Goal: Task Accomplishment & Management: Manage account settings

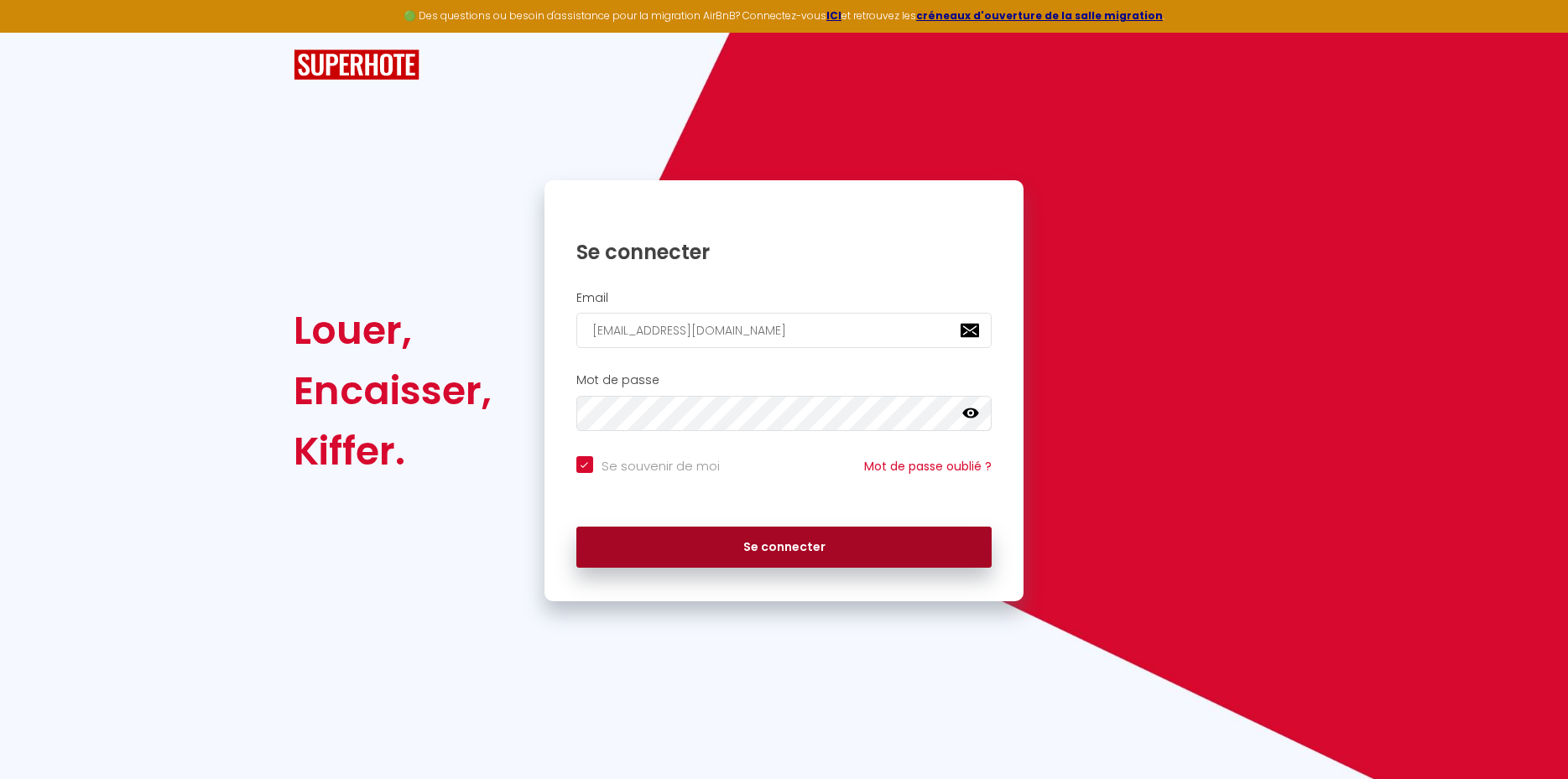
click at [792, 545] on button "Se connecter" at bounding box center [784, 548] width 416 height 42
checkbox input "true"
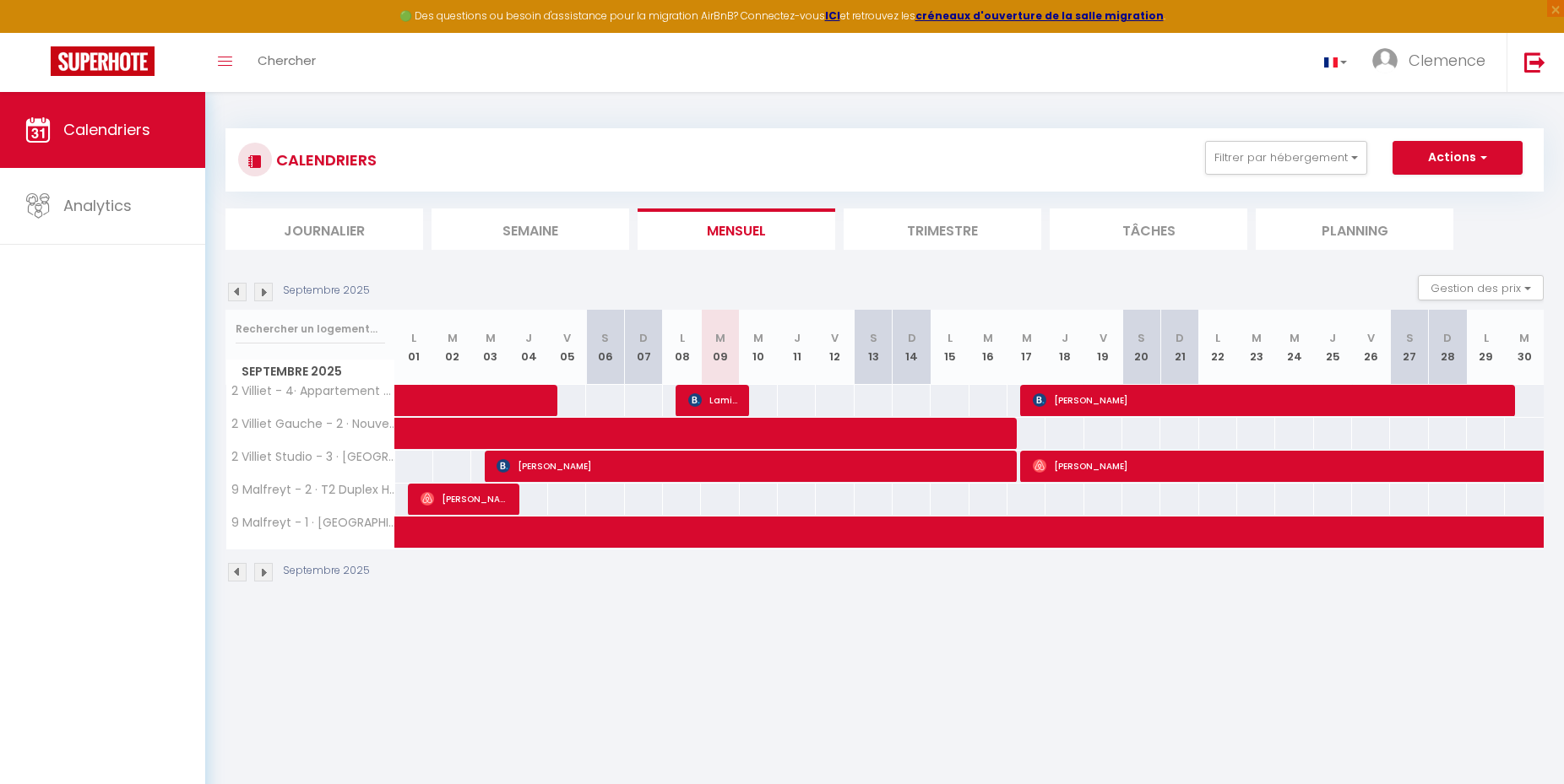
click at [943, 223] on li "Trimestre" at bounding box center [942, 229] width 197 height 42
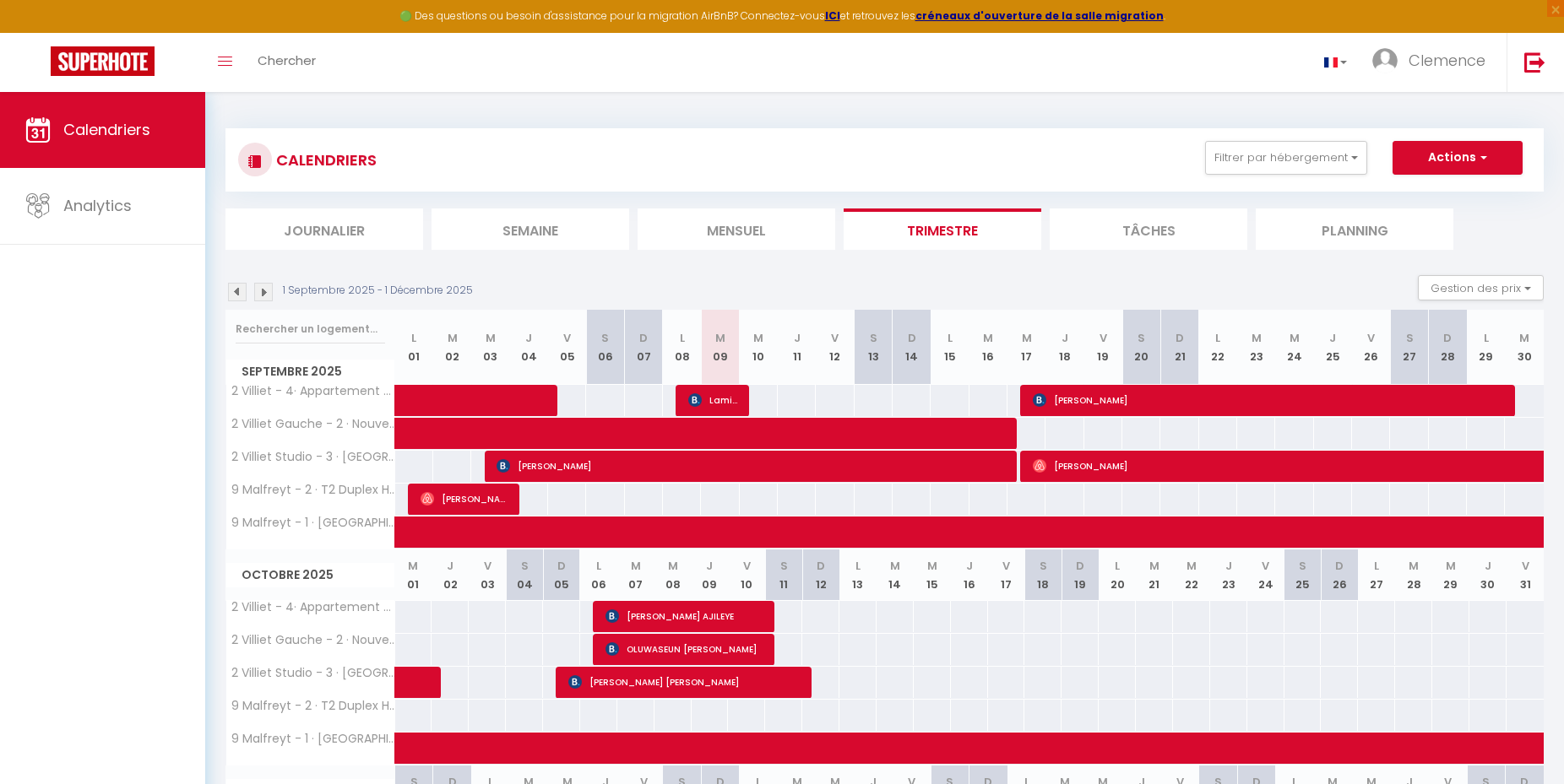
click at [1171, 395] on span "[PERSON_NAME]" at bounding box center [1267, 400] width 469 height 32
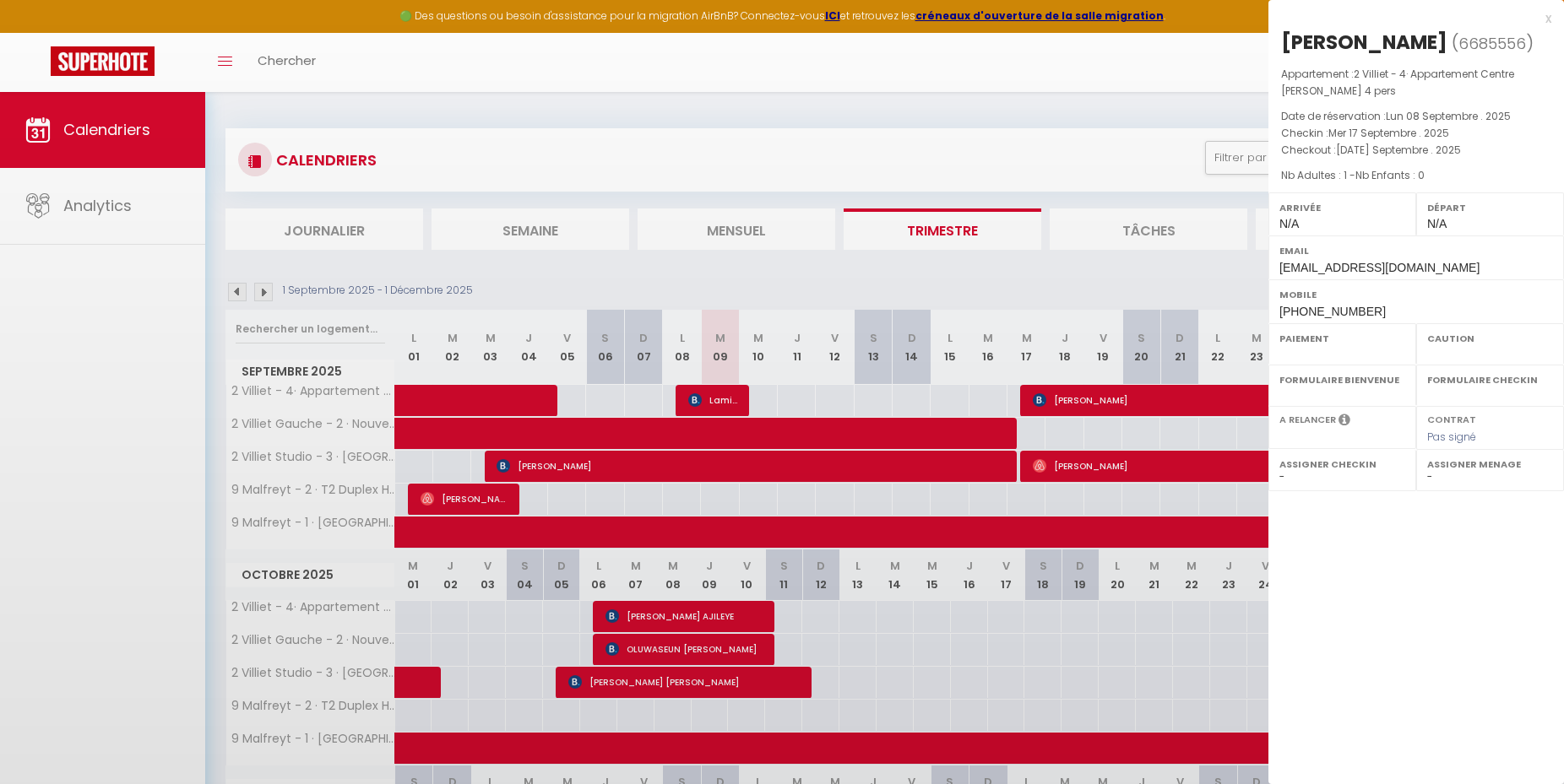
select select "OK"
select select "KO"
select select "0"
select select "1"
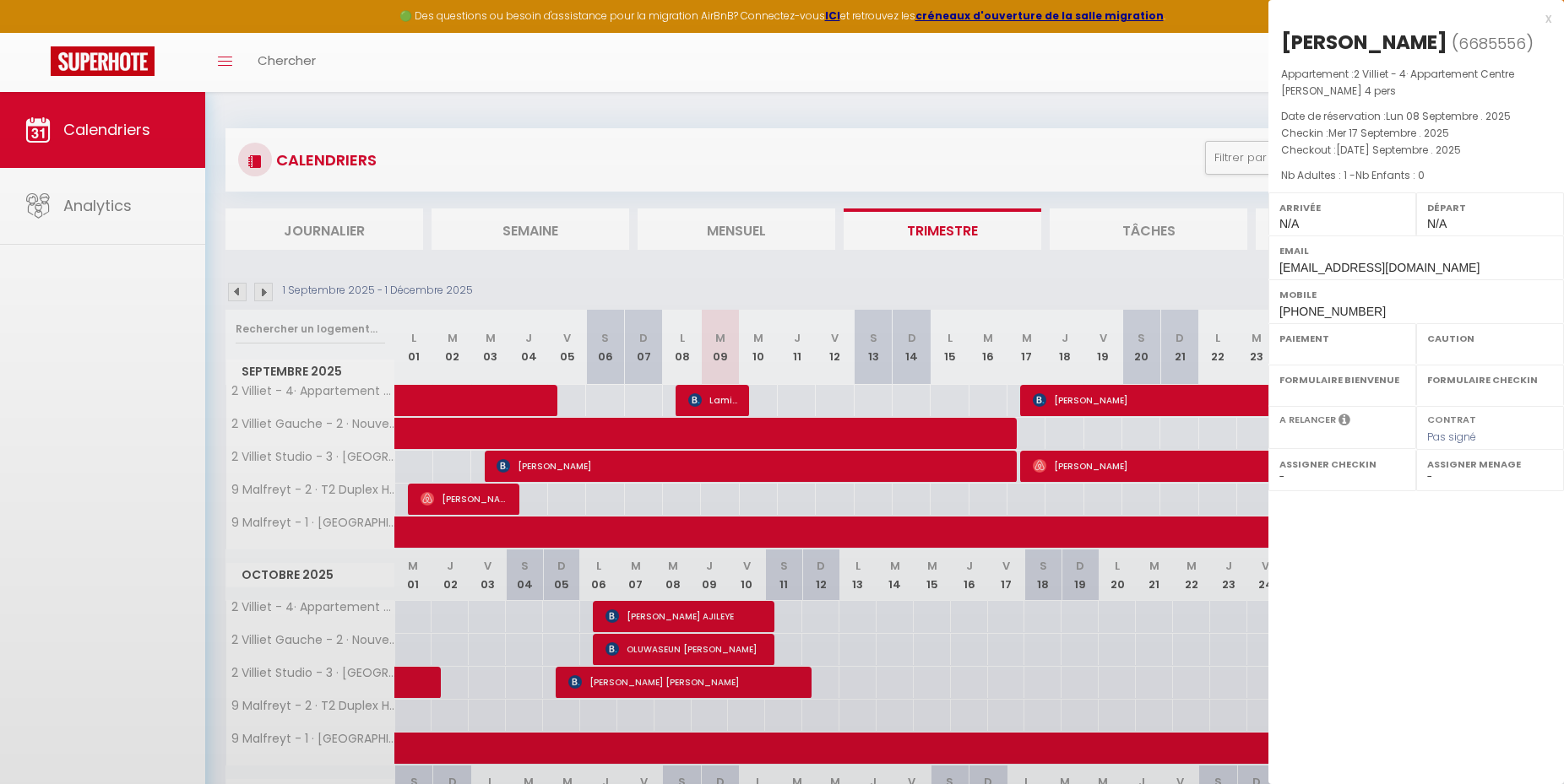
select select
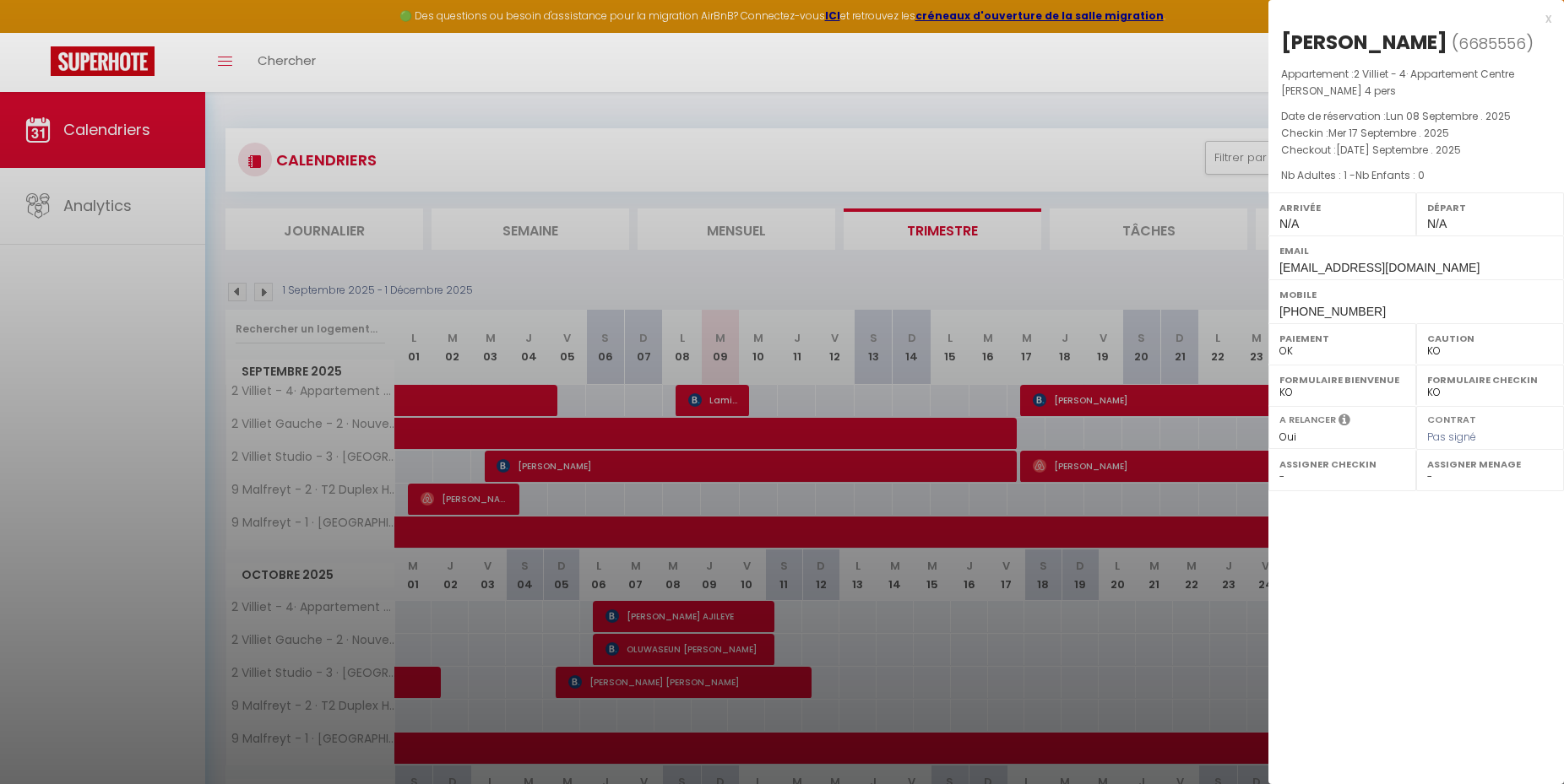
click at [1547, 11] on div "x" at bounding box center [1409, 19] width 283 height 20
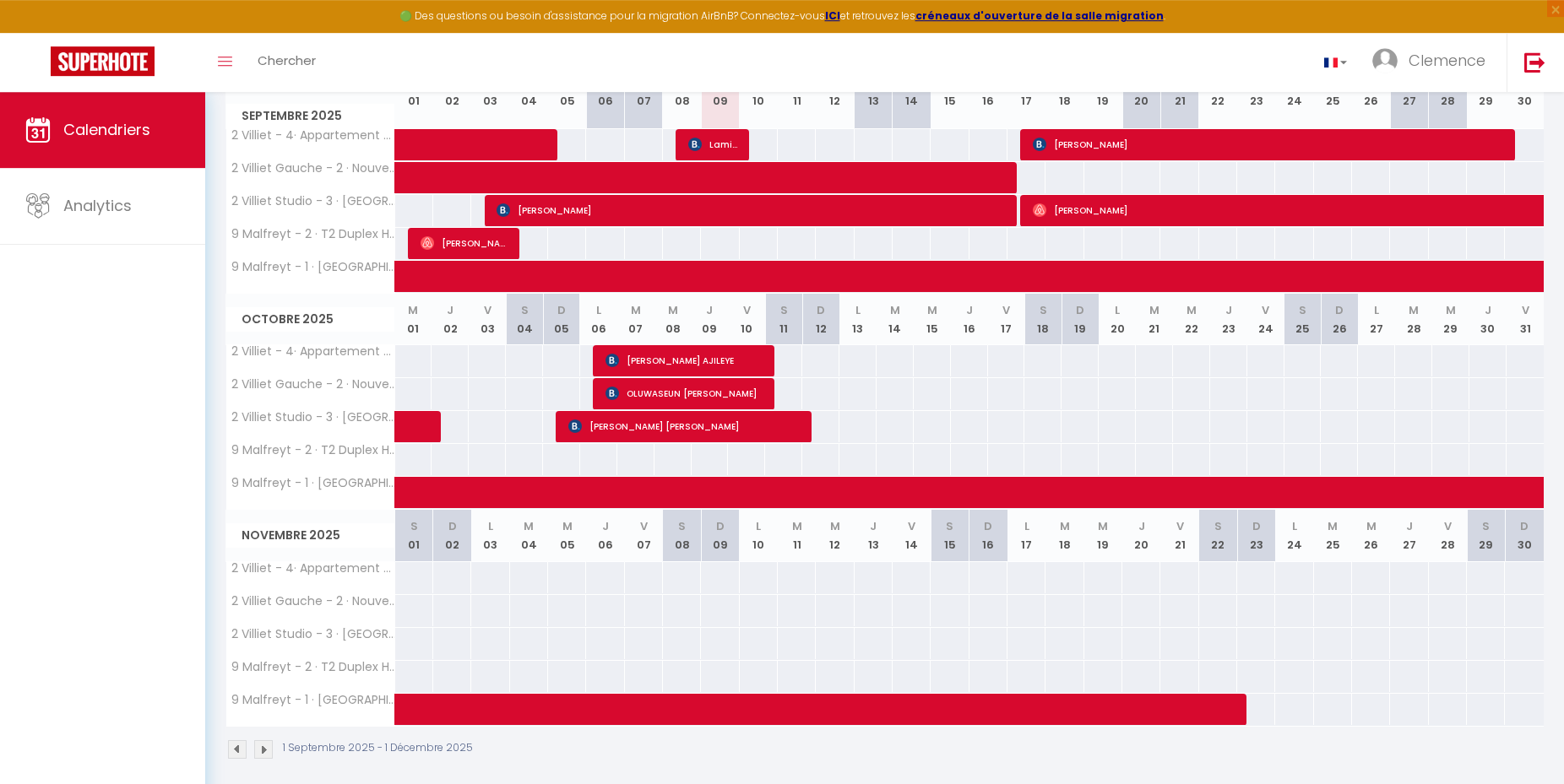
scroll to position [267, 0]
